Goal: Task Accomplishment & Management: Complete application form

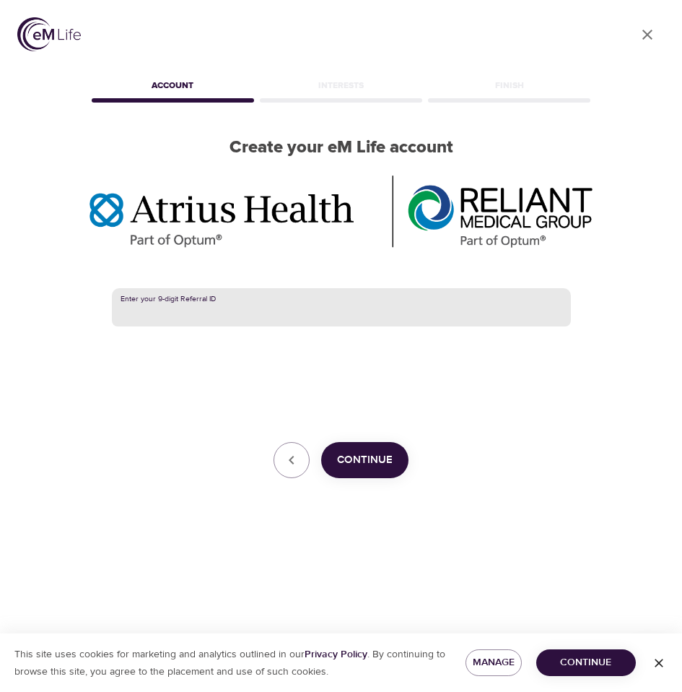
click at [166, 308] on input "text" at bounding box center [341, 307] width 459 height 39
paste input "382420003"
type input "382420003"
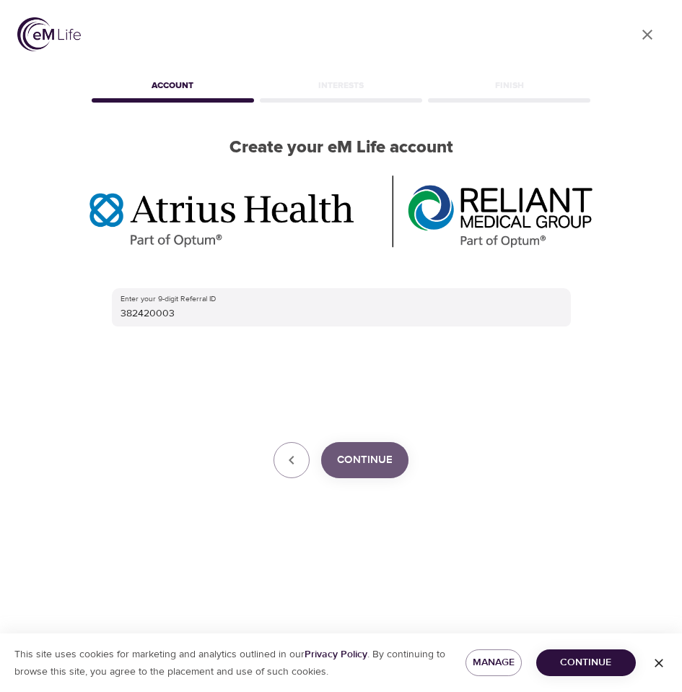
click at [379, 455] on span "Continue" at bounding box center [365, 459] width 56 height 19
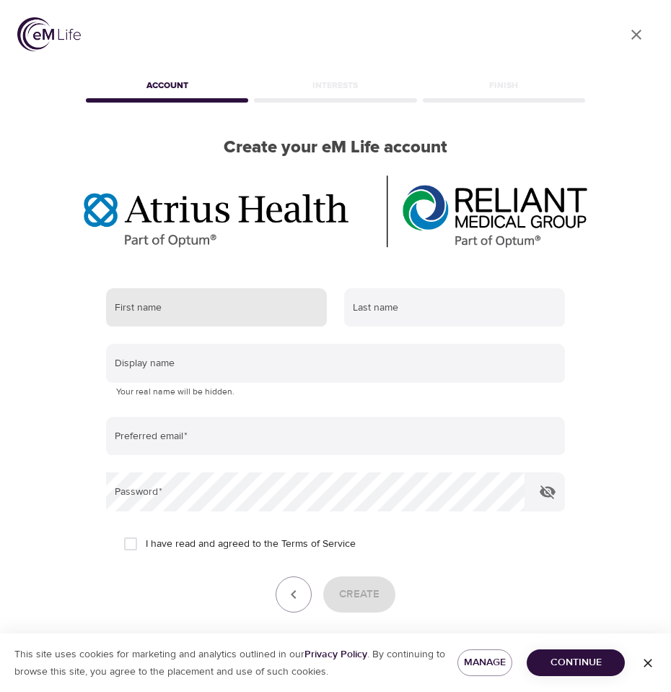
click at [215, 308] on input "text" at bounding box center [216, 307] width 221 height 39
type input "laurie"
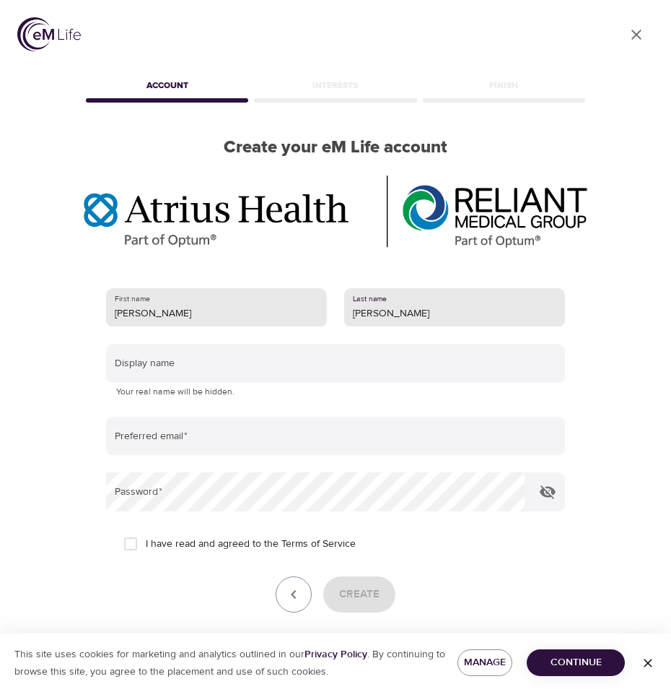
type input "loftus"
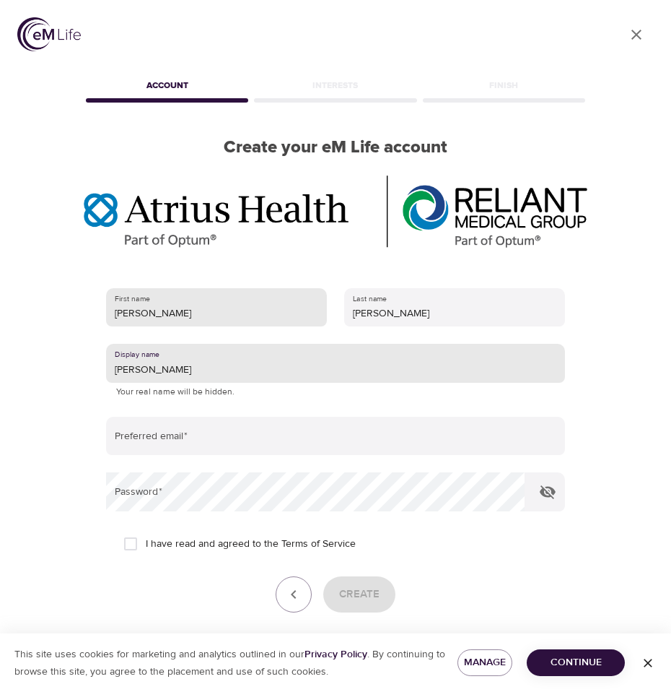
type input "laurie"
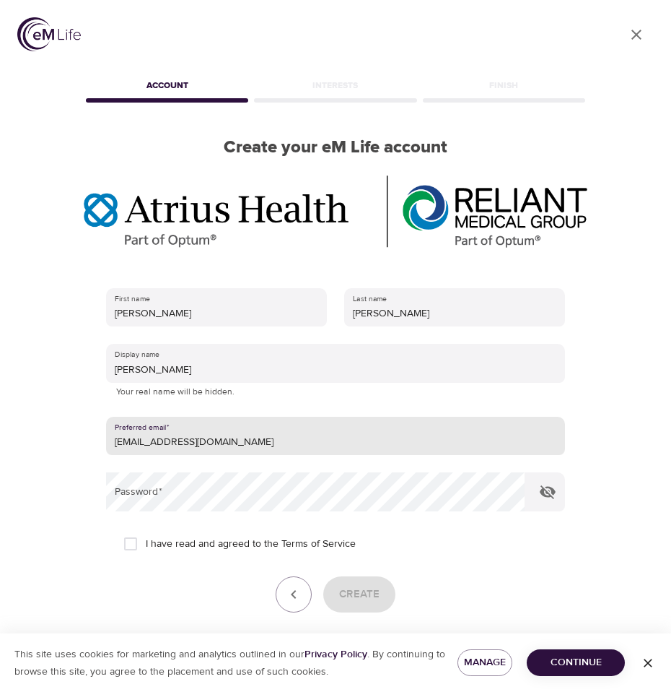
type input "[EMAIL_ADDRESS][DOMAIN_NAME]"
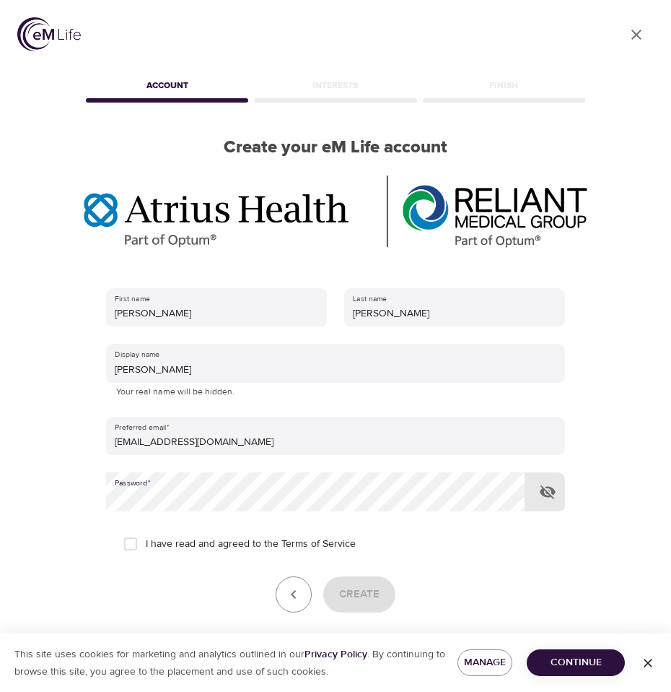
click at [133, 565] on form "First name laurie Last name loftus Display name laurie Your real name will be h…" at bounding box center [335, 465] width 459 height 373
click at [137, 543] on input "I have read and agreed to the Terms of Service" at bounding box center [131, 543] width 30 height 30
checkbox input "true"
click at [361, 596] on span "Create" at bounding box center [359, 594] width 40 height 19
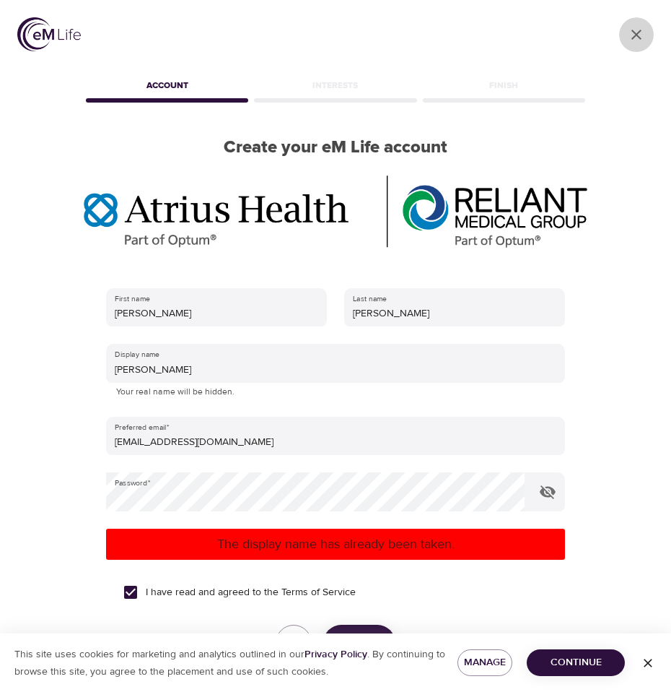
click at [637, 30] on icon "User Profile" at bounding box center [636, 34] width 17 height 17
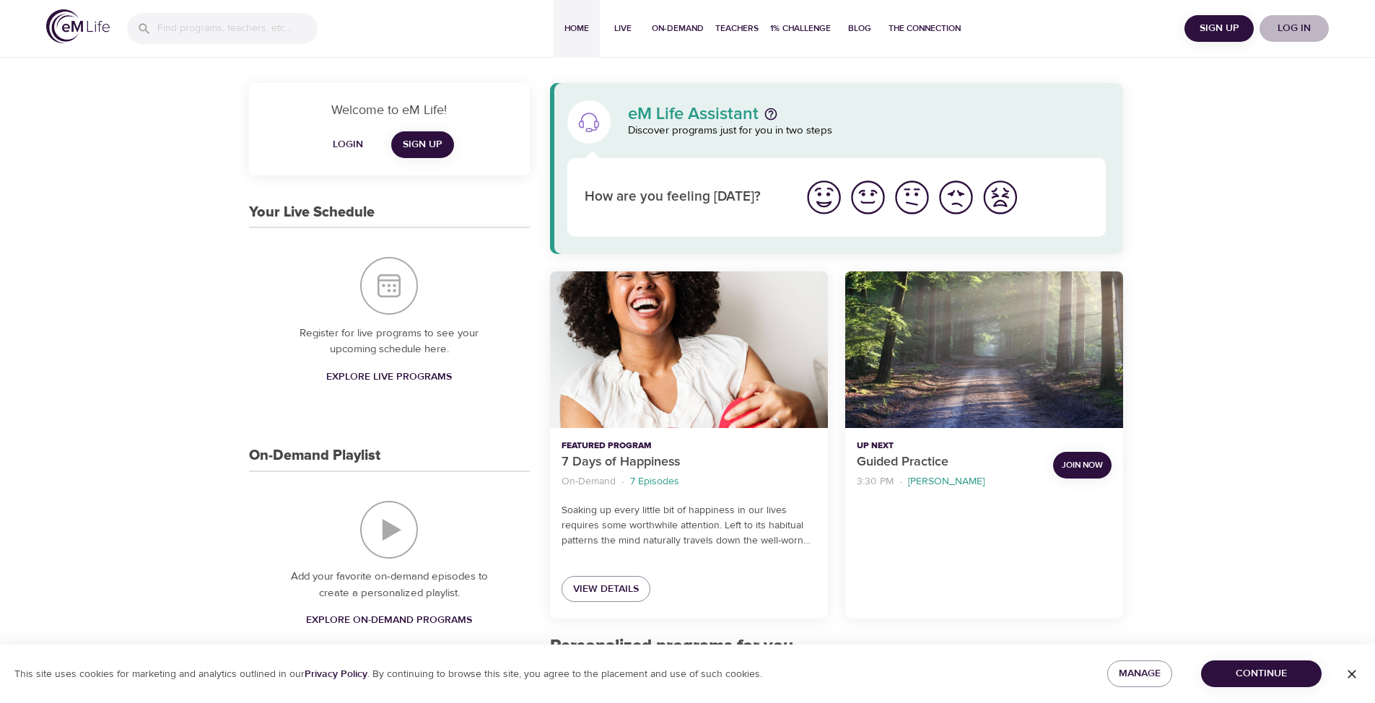
click at [681, 25] on span "Log in" at bounding box center [1295, 28] width 58 height 18
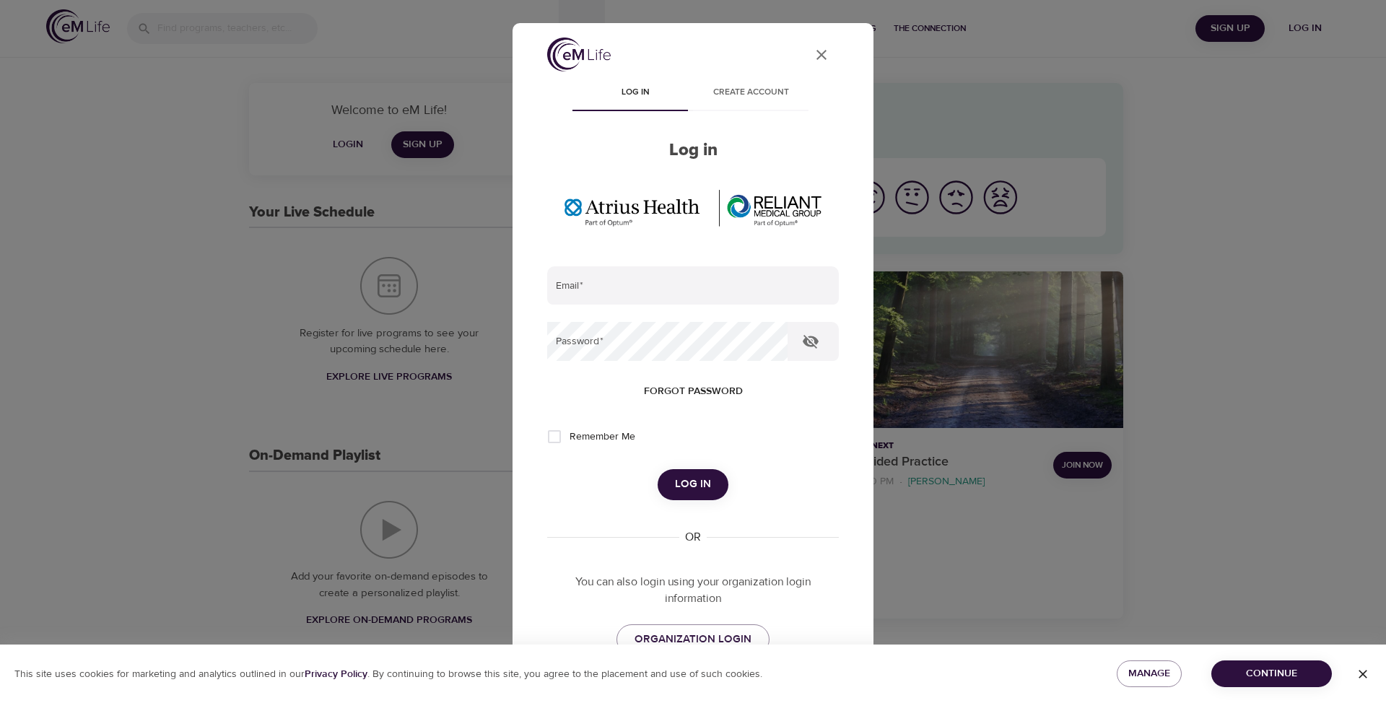
type input "[EMAIL_ADDRESS][DOMAIN_NAME]"
click at [681, 484] on span "Log in" at bounding box center [693, 484] width 36 height 19
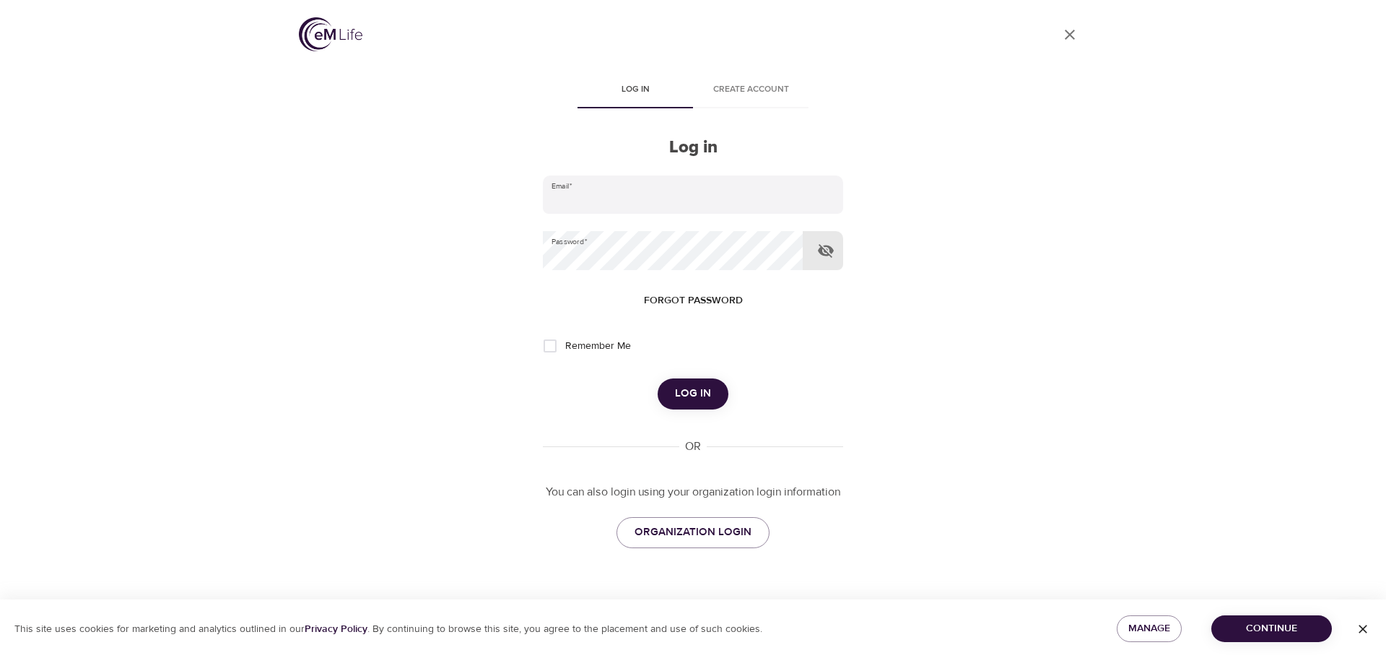
type input "[EMAIL_ADDRESS][DOMAIN_NAME]"
click at [828, 248] on icon "button" at bounding box center [825, 250] width 17 height 17
click at [685, 386] on span "Log in" at bounding box center [693, 393] width 36 height 19
